Goal: Task Accomplishment & Management: Use online tool/utility

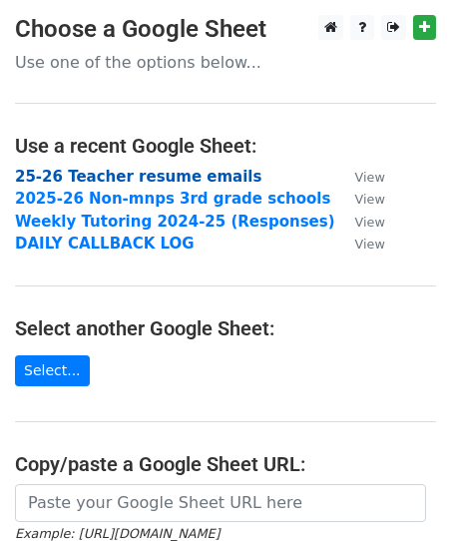
click at [153, 173] on strong "25-26 Teacher resume emails" at bounding box center [138, 177] width 247 height 18
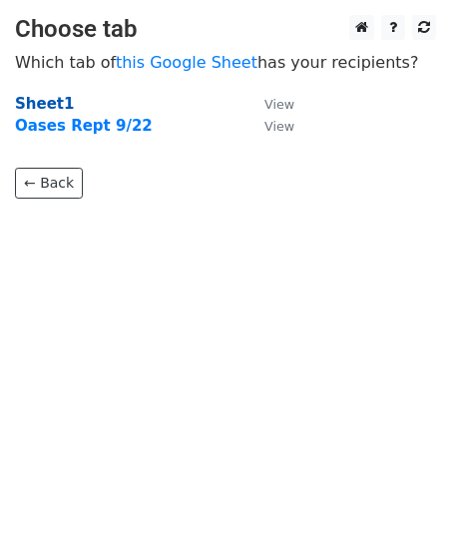
click at [27, 106] on strong "Sheet1" at bounding box center [44, 104] width 59 height 18
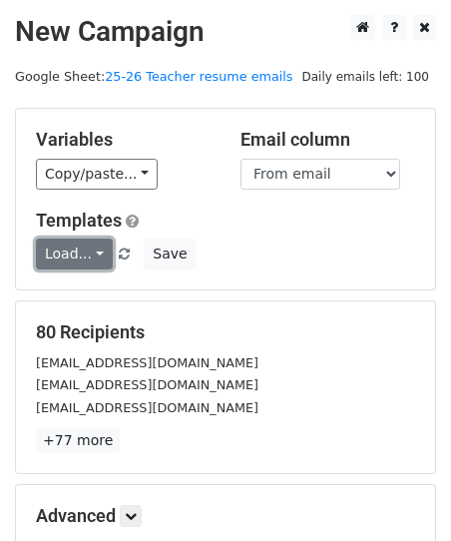
click at [75, 260] on link "Load..." at bounding box center [74, 254] width 77 height 31
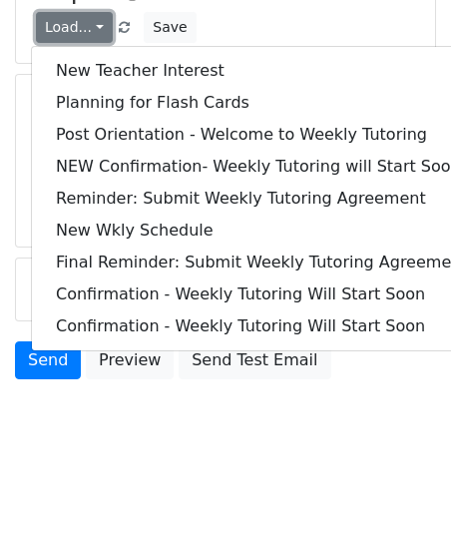
scroll to position [235, 0]
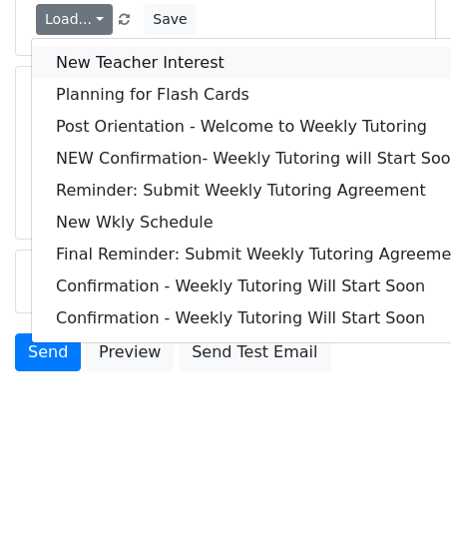
click at [101, 71] on link "New Teacher Interest" at bounding box center [262, 63] width 460 height 32
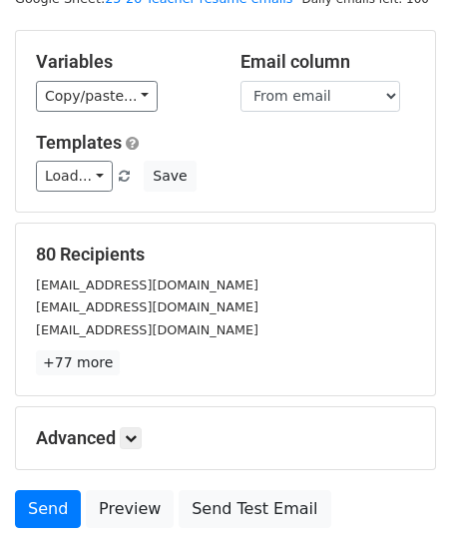
scroll to position [76, 0]
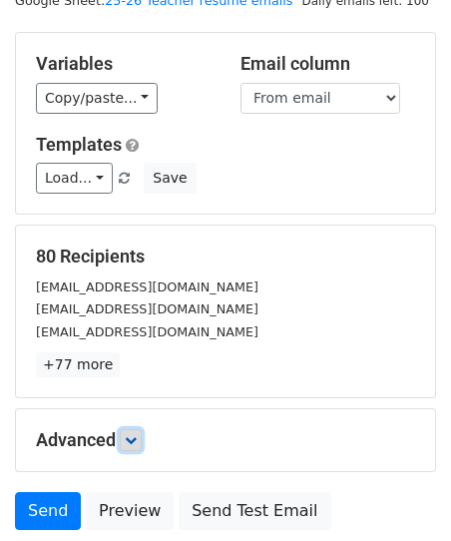
click at [129, 437] on icon at bounding box center [131, 440] width 12 height 12
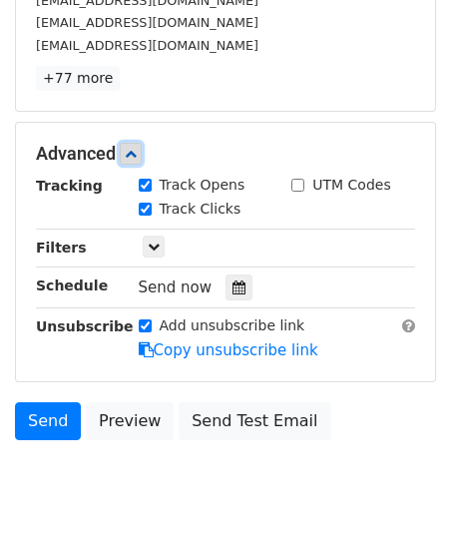
scroll to position [376, 0]
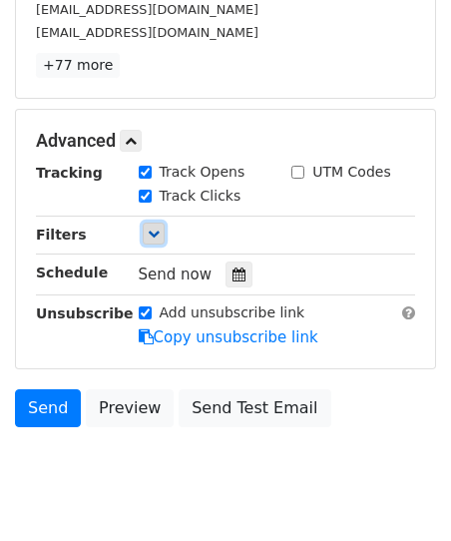
click at [156, 240] on link at bounding box center [154, 234] width 22 height 22
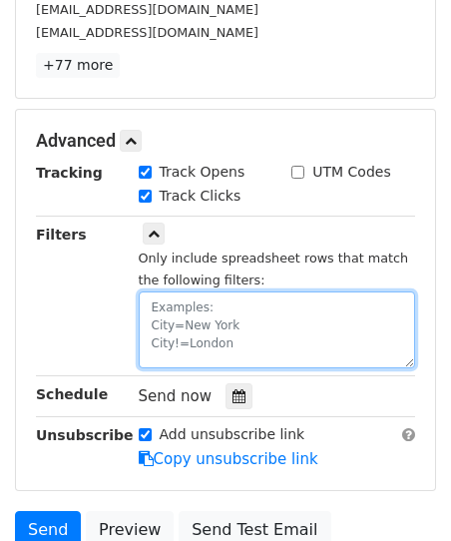
click at [201, 317] on textarea at bounding box center [278, 330] width 278 height 77
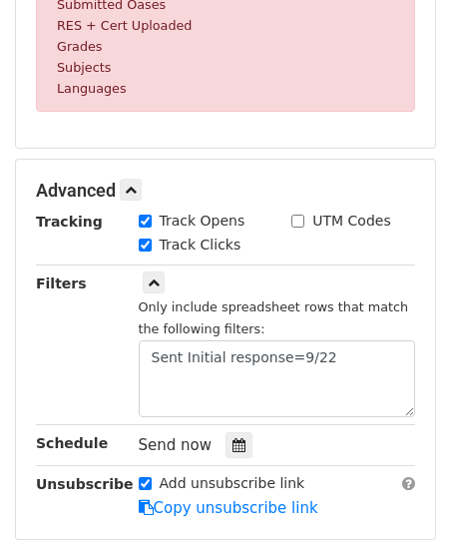
scroll to position [740, 0]
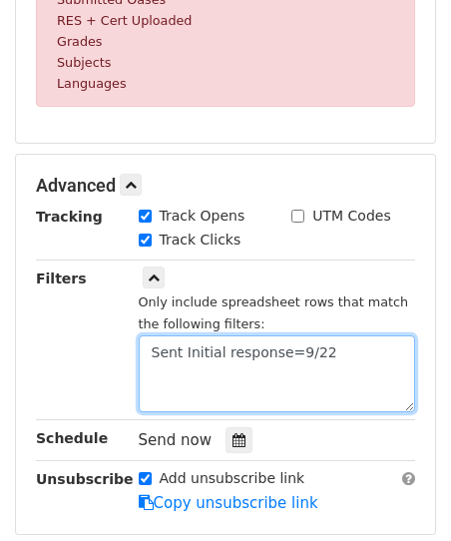
click at [279, 359] on textarea "Sent Initial response=9/22" at bounding box center [278, 374] width 278 height 77
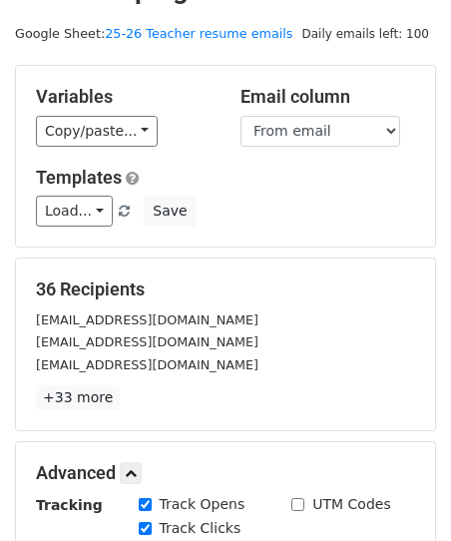
scroll to position [0, 0]
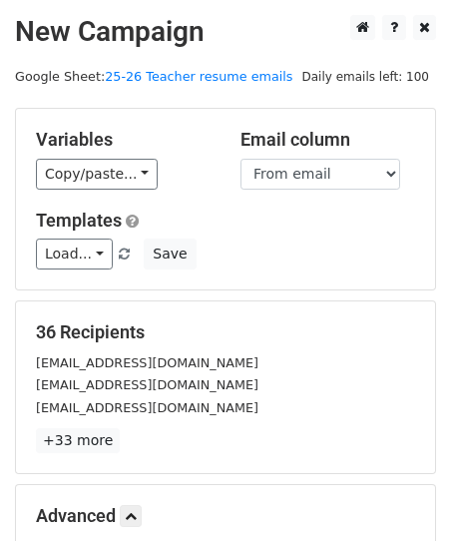
type textarea "Sent Initial response?=9/22"
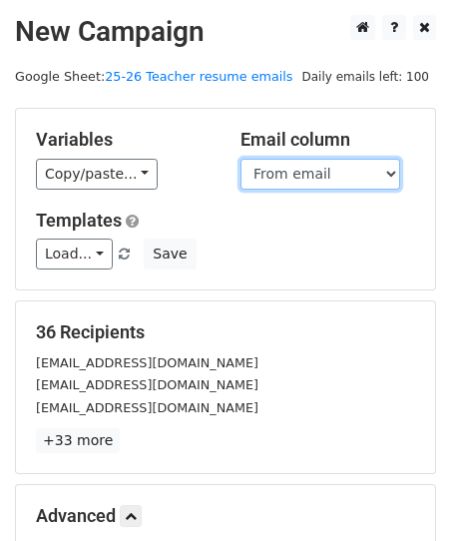
click at [290, 183] on select "Subject From email To Email date time content Link to Email Time Stamp Sent Ini…" at bounding box center [321, 174] width 160 height 31
click at [241, 159] on select "Subject From email To Email date time content Link to Email Time Stamp Sent Ini…" at bounding box center [321, 174] width 160 height 31
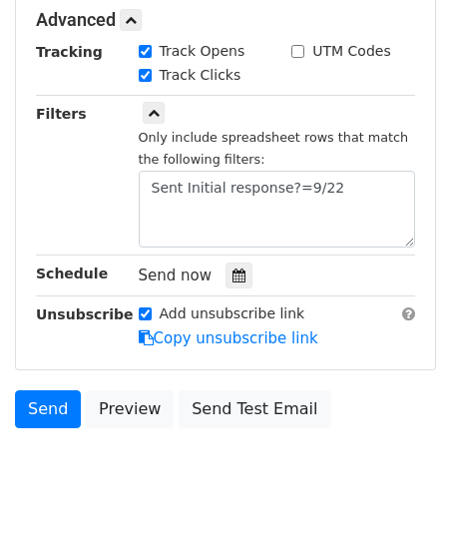
scroll to position [551, 0]
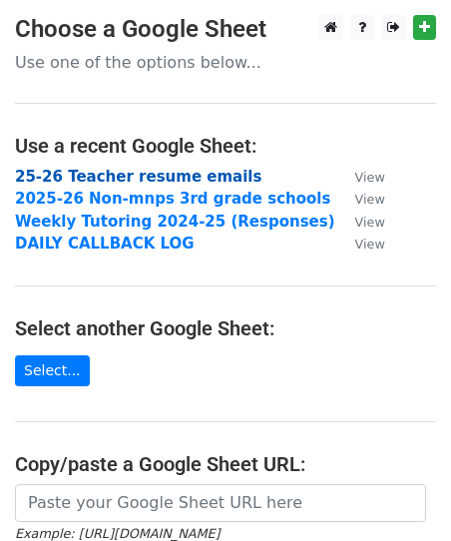
click at [176, 174] on strong "25-26 Teacher resume emails" at bounding box center [138, 177] width 247 height 18
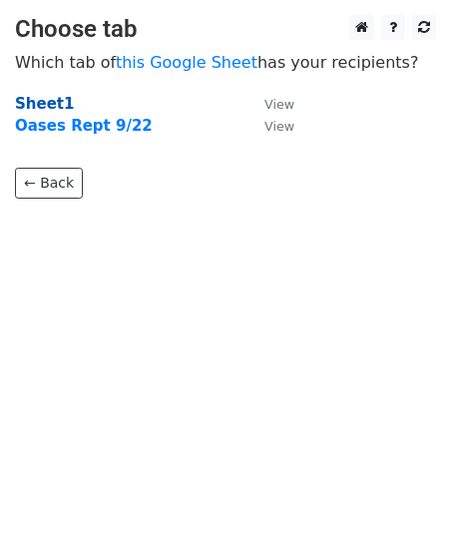
click at [48, 96] on strong "Sheet1" at bounding box center [44, 104] width 59 height 18
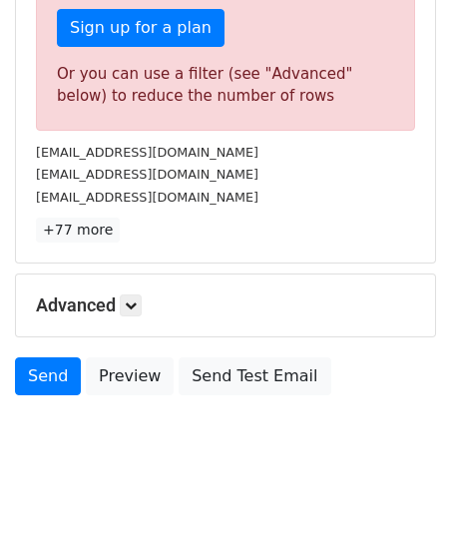
scroll to position [667, 0]
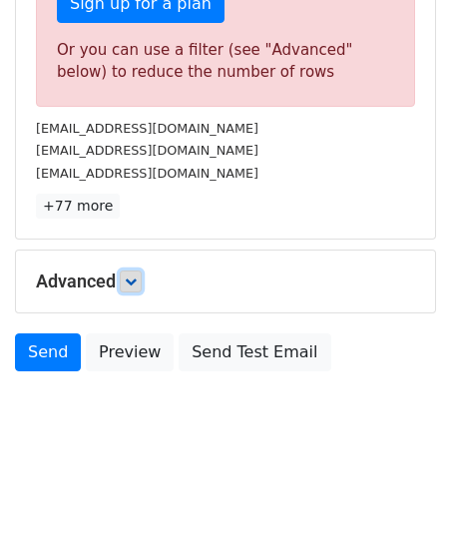
click at [134, 285] on icon at bounding box center [131, 282] width 12 height 12
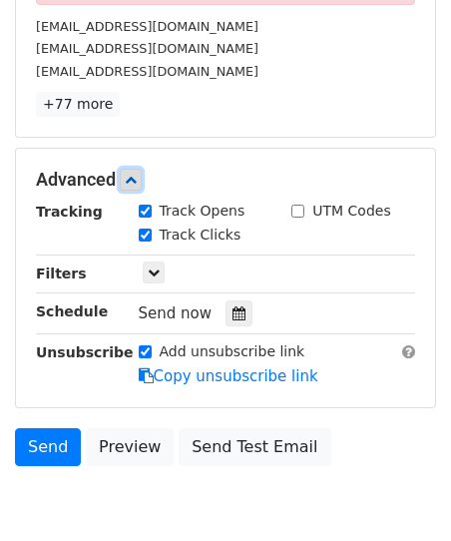
scroll to position [773, 0]
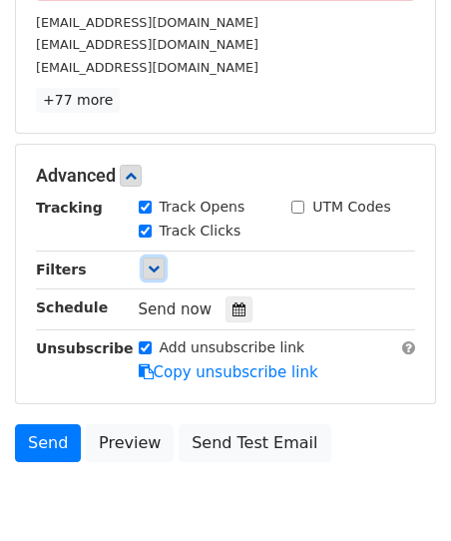
click at [153, 270] on icon at bounding box center [154, 269] width 12 height 12
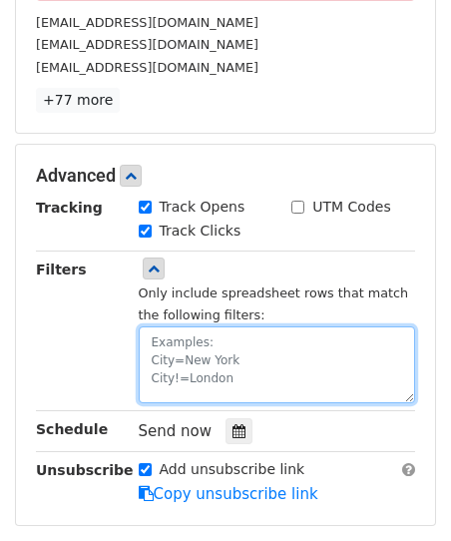
click at [184, 353] on textarea at bounding box center [278, 365] width 278 height 77
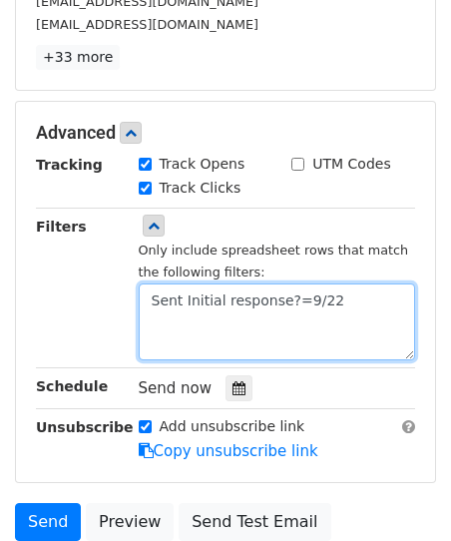
scroll to position [820, 0]
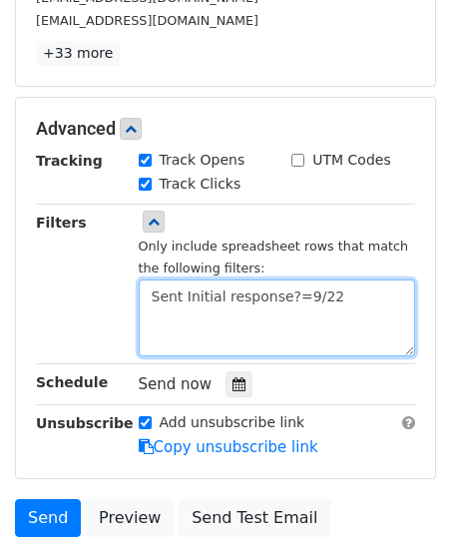
type textarea "Sent Initial response?=9/22"
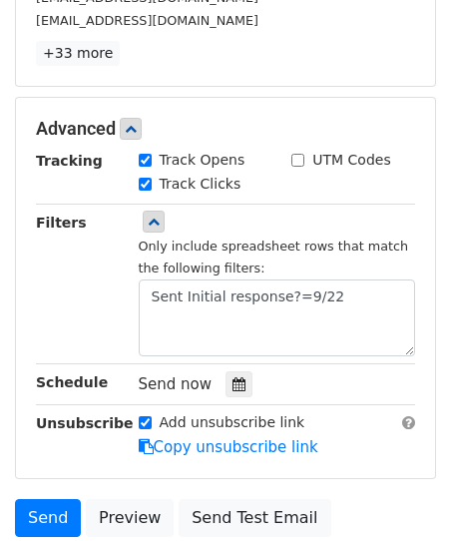
click at [70, 290] on div "Filters" at bounding box center [72, 284] width 103 height 145
click at [63, 459] on div "Advanced Tracking Track Opens UTM Codes Track Clicks Filters Only include sprea…" at bounding box center [225, 288] width 419 height 380
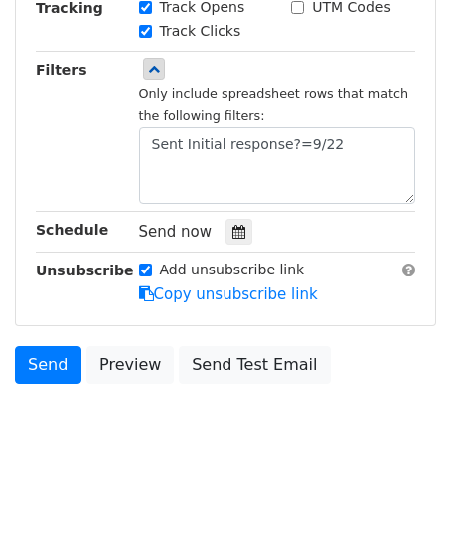
scroll to position [984, 0]
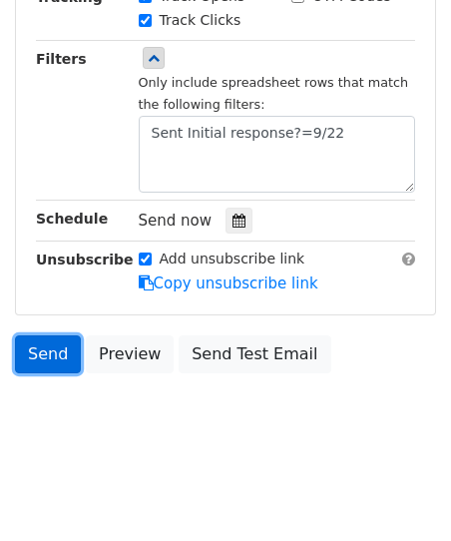
click at [38, 363] on link "Send" at bounding box center [48, 355] width 66 height 38
